Goal: Check status: Check status

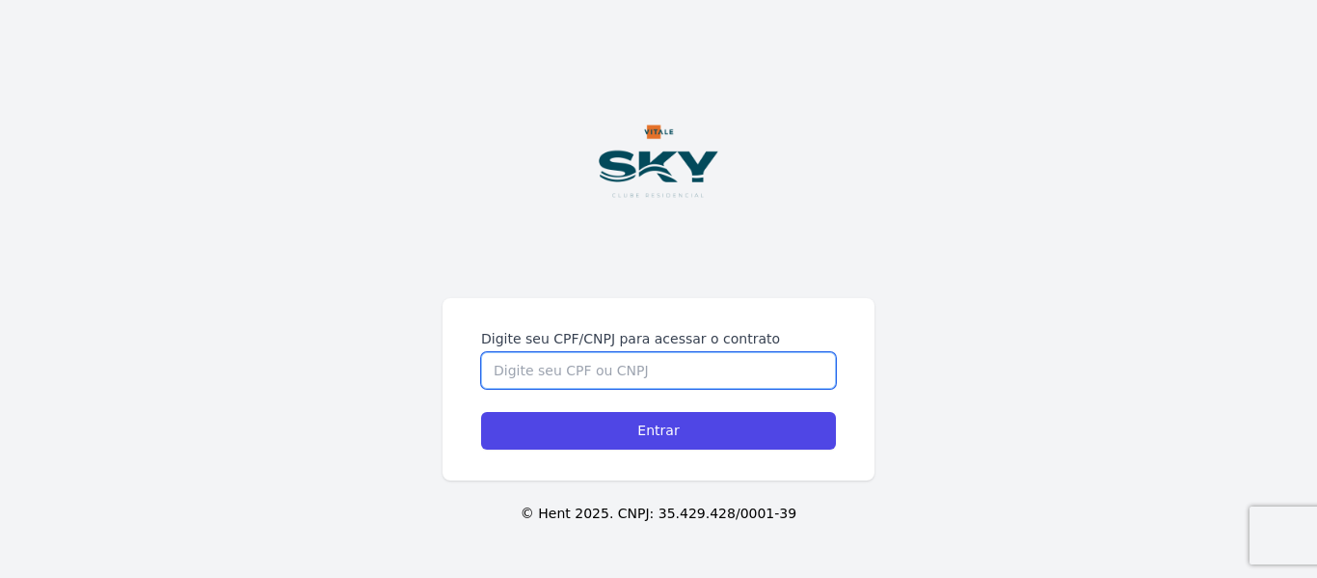
click at [692, 369] on input "Digite seu CPF/CNPJ para acessar o contrato" at bounding box center [658, 370] width 355 height 37
type input "16028068705"
click at [481, 412] on input "Entrar" at bounding box center [658, 431] width 355 height 38
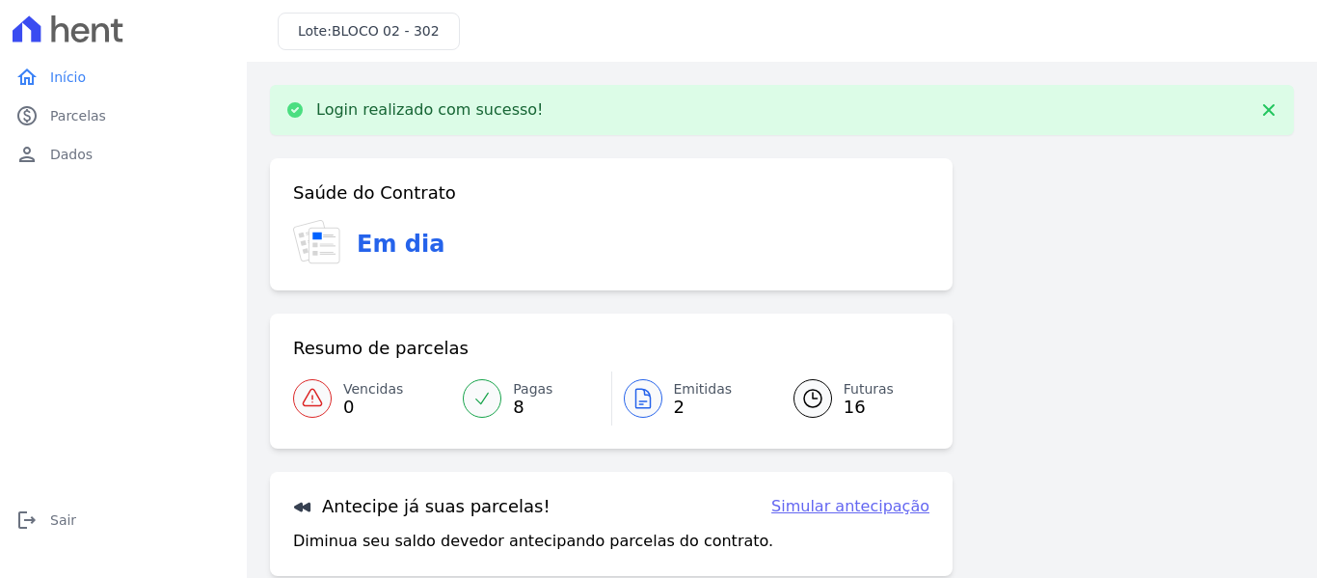
click at [683, 402] on span "2" at bounding box center [703, 406] width 59 height 15
